Goal: Information Seeking & Learning: Find specific fact

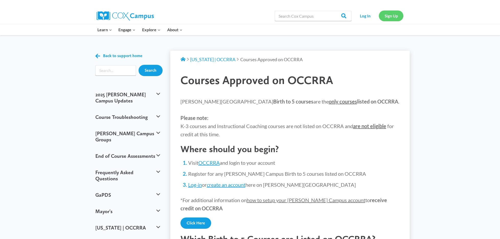
click at [396, 17] on link "Sign Up" at bounding box center [391, 15] width 25 height 10
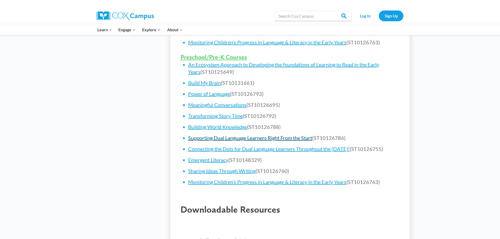
scroll to position [307, 0]
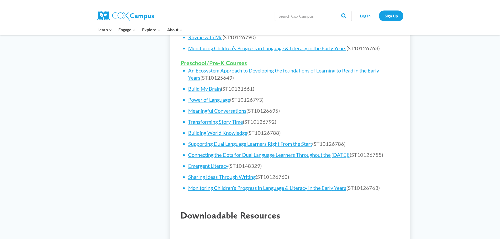
drag, startPoint x: 265, startPoint y: 99, endPoint x: 276, endPoint y: 101, distance: 11.7
click at [263, 100] on li "Power of Language (ST10126793)" at bounding box center [294, 99] width 212 height 7
click at [276, 101] on li "Power of Language (ST10126793)" at bounding box center [294, 99] width 212 height 7
drag, startPoint x: 263, startPoint y: 100, endPoint x: 234, endPoint y: 100, distance: 28.7
click at [234, 100] on li "Power of Language (ST10126793)" at bounding box center [294, 99] width 212 height 7
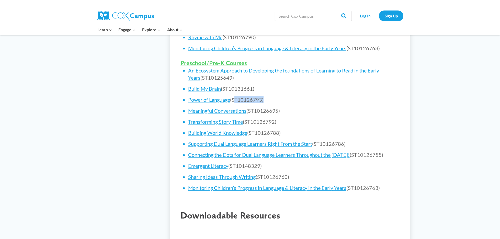
copy li "ST10126793"
drag, startPoint x: 309, startPoint y: 92, endPoint x: 199, endPoint y: 98, distance: 110.1
click at [307, 93] on ul "An Ecosystem Approach to Developing the foundations of Learning to Read in the …" at bounding box center [294, 129] width 212 height 124
click at [204, 99] on link "Power of Language" at bounding box center [209, 99] width 42 height 6
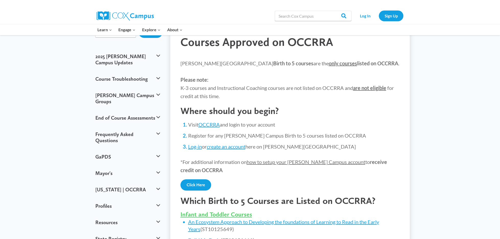
scroll to position [0, 0]
